Goal: Transaction & Acquisition: Subscribe to service/newsletter

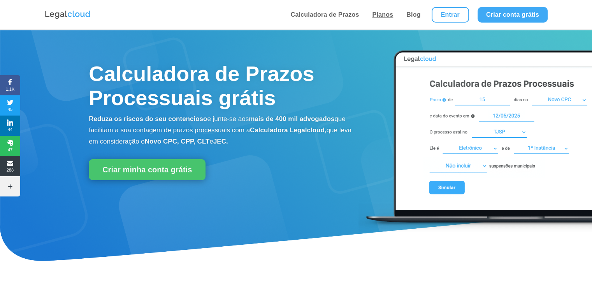
click at [381, 13] on link "Planos" at bounding box center [383, 15] width 26 height 30
